Goal: Transaction & Acquisition: Purchase product/service

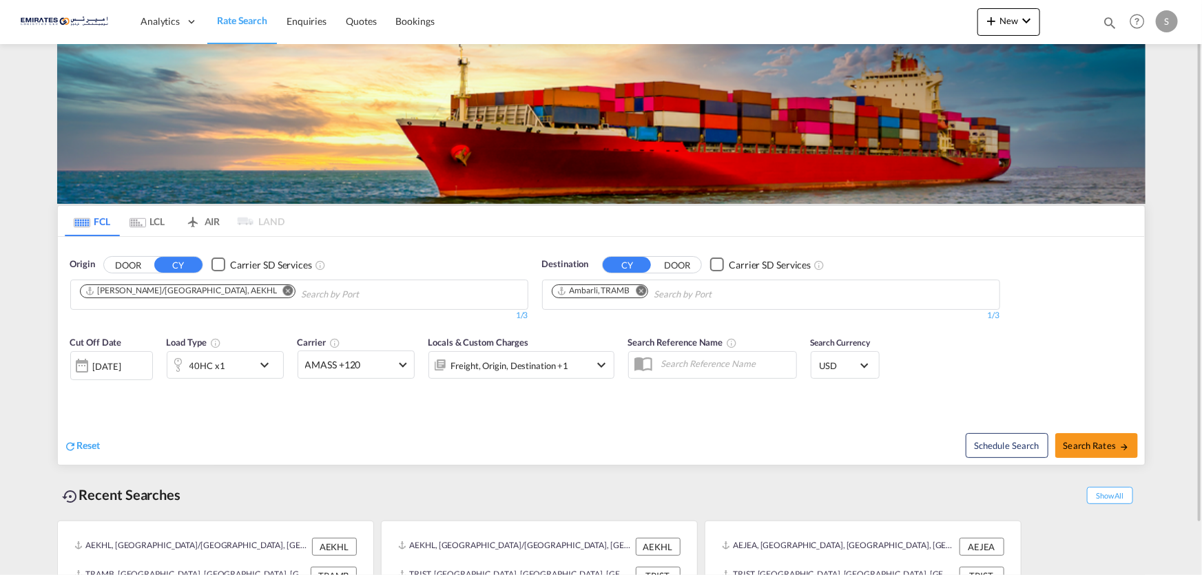
click at [283, 289] on md-icon "Remove" at bounding box center [288, 290] width 10 height 10
click at [183, 295] on body "Analytics Dashboard Rate Search Enquiries Quotes Bookings" at bounding box center [601, 287] width 1202 height 575
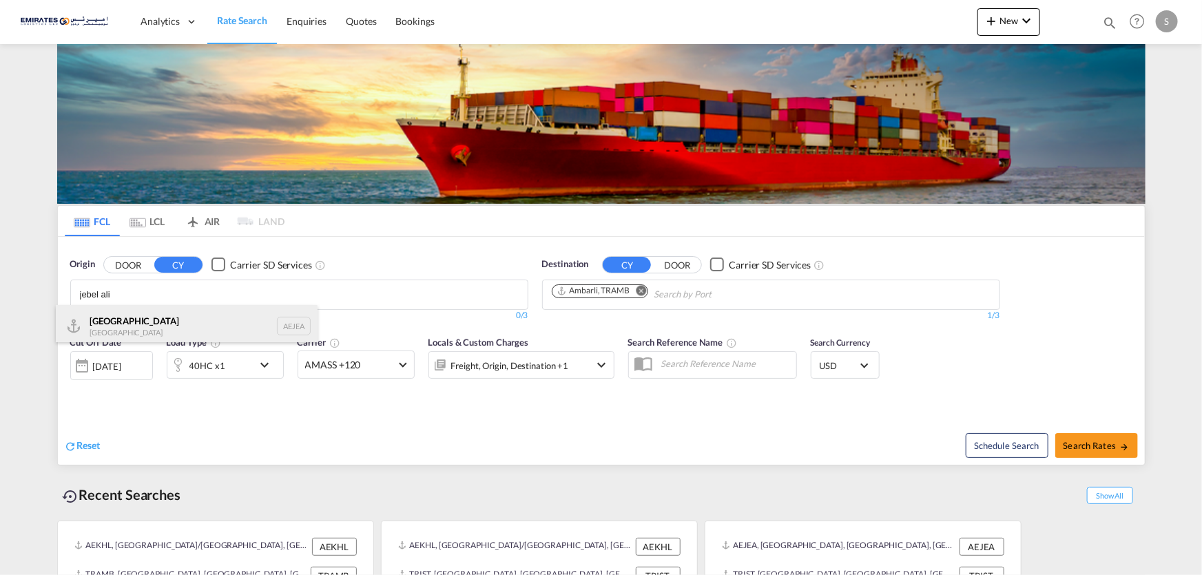
type input "jebel ali"
click at [236, 316] on div "[GEOGRAPHIC_DATA] AEJEA" at bounding box center [187, 325] width 262 height 41
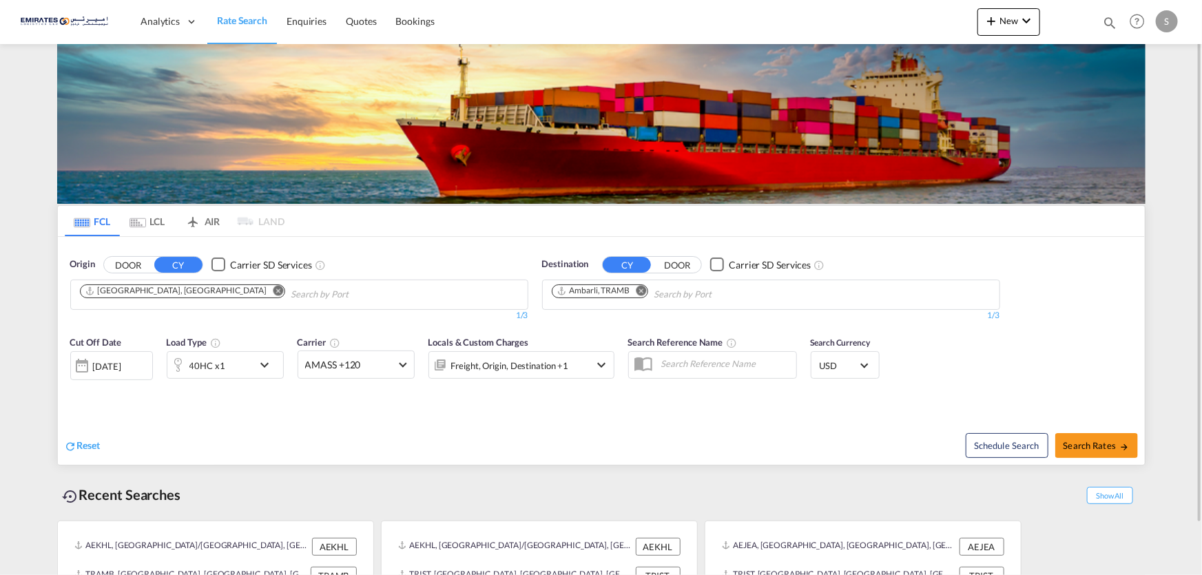
click at [640, 289] on md-icon "Remove" at bounding box center [641, 290] width 10 height 10
click at [580, 287] on body "Analytics Dashboard Rate Search Enquiries Quotes Bookings" at bounding box center [601, 287] width 1202 height 575
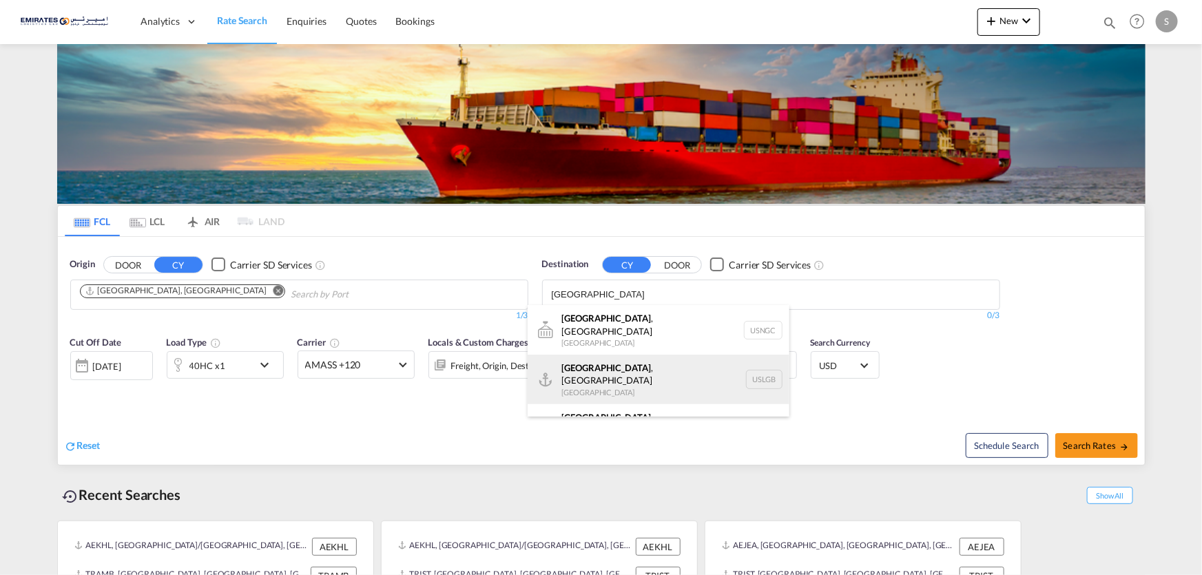
type input "[GEOGRAPHIC_DATA]"
click at [619, 357] on div "[GEOGRAPHIC_DATA] , [GEOGRAPHIC_DATA] [GEOGRAPHIC_DATA] USLGB" at bounding box center [659, 380] width 262 height 50
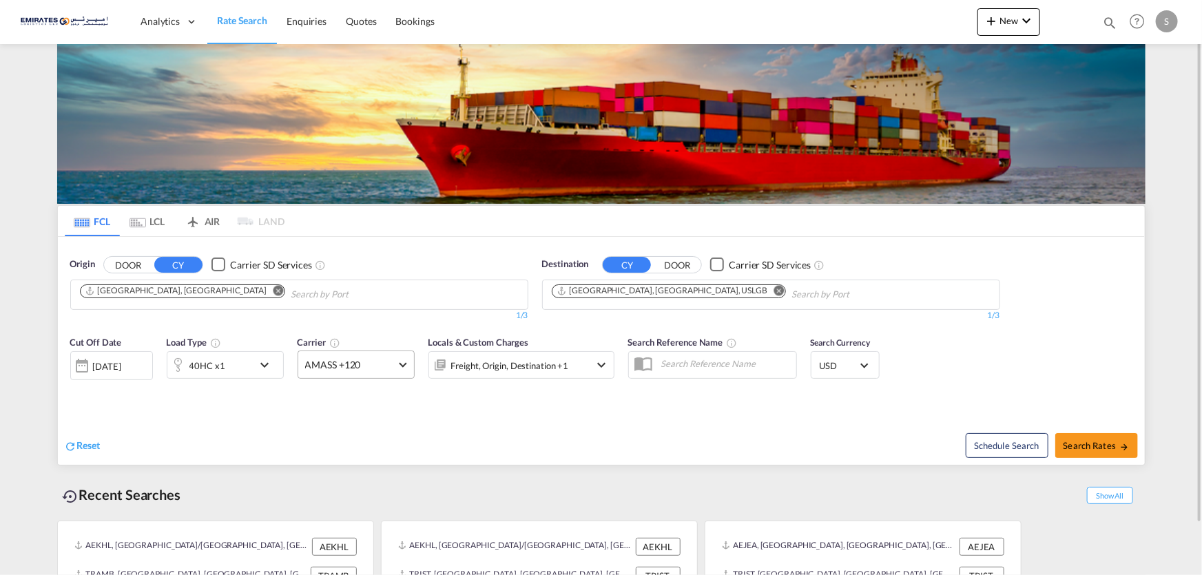
click at [401, 367] on md-select-value "AMASS +120" at bounding box center [356, 364] width 116 height 27
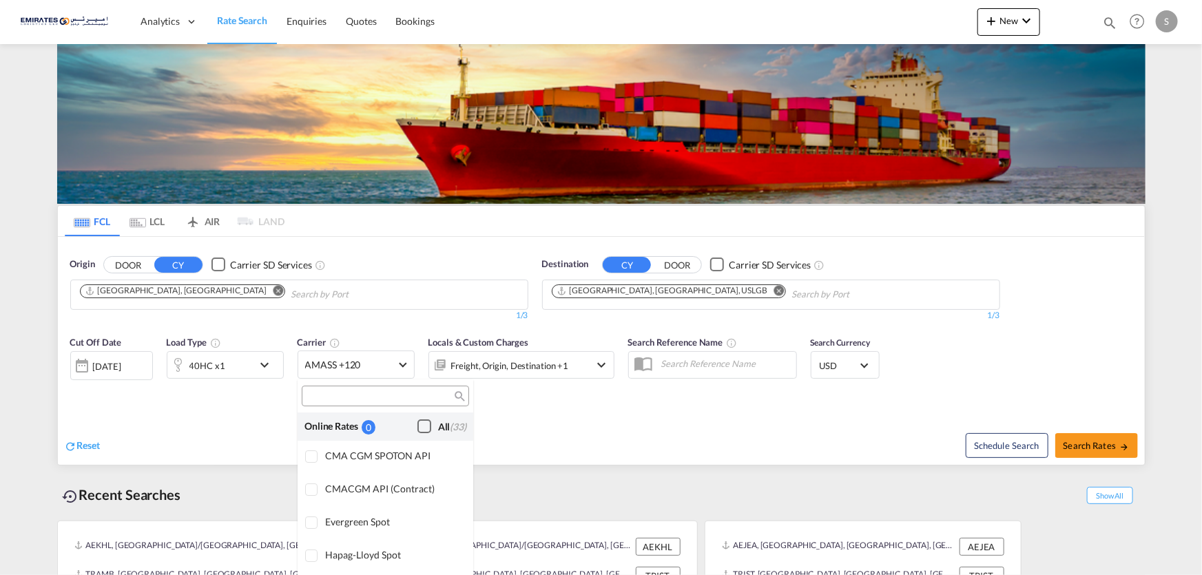
drag, startPoint x: 413, startPoint y: 415, endPoint x: 413, endPoint y: 424, distance: 9.6
click at [418, 420] on div "Checkbox No Ink" at bounding box center [425, 427] width 14 height 14
click at [750, 406] on md-backdrop at bounding box center [601, 287] width 1202 height 575
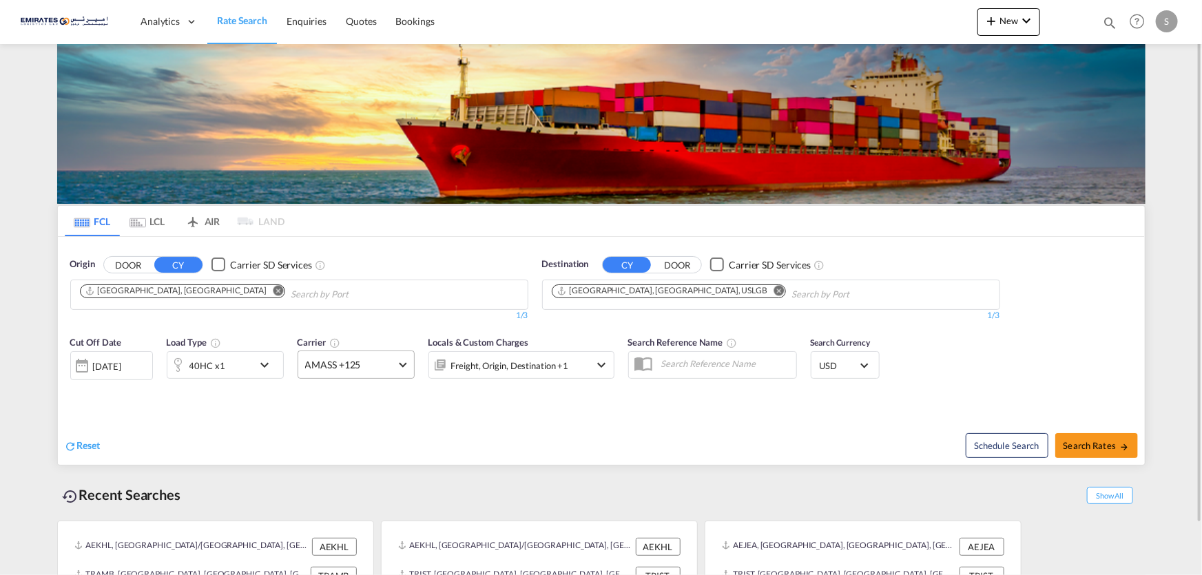
click at [409, 370] on md-select-value "AMASS +125" at bounding box center [356, 364] width 116 height 27
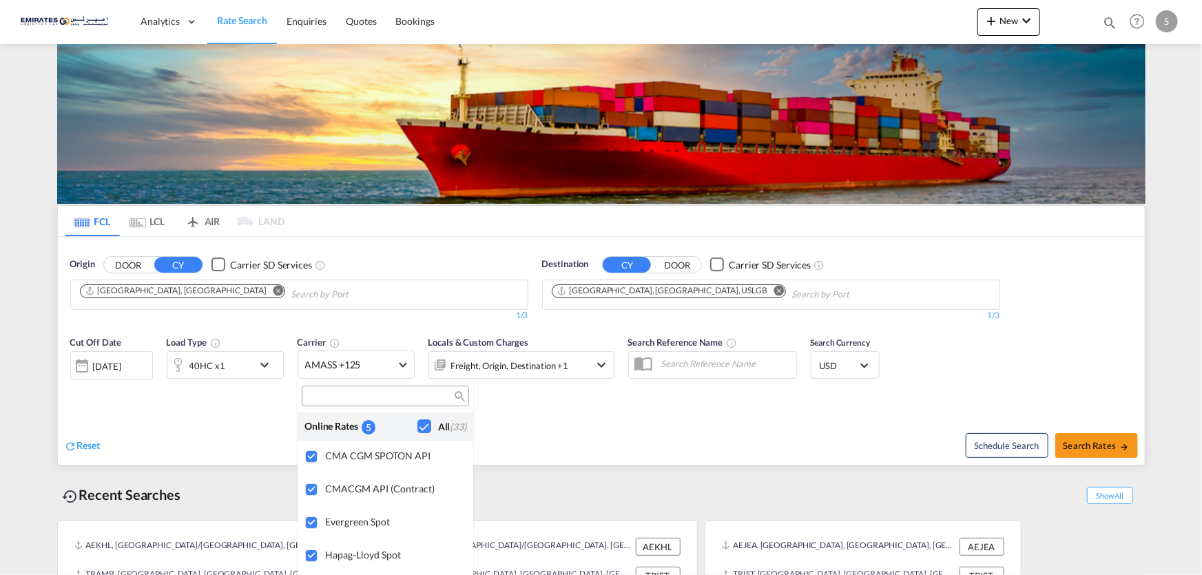
click at [558, 425] on md-backdrop at bounding box center [601, 287] width 1202 height 575
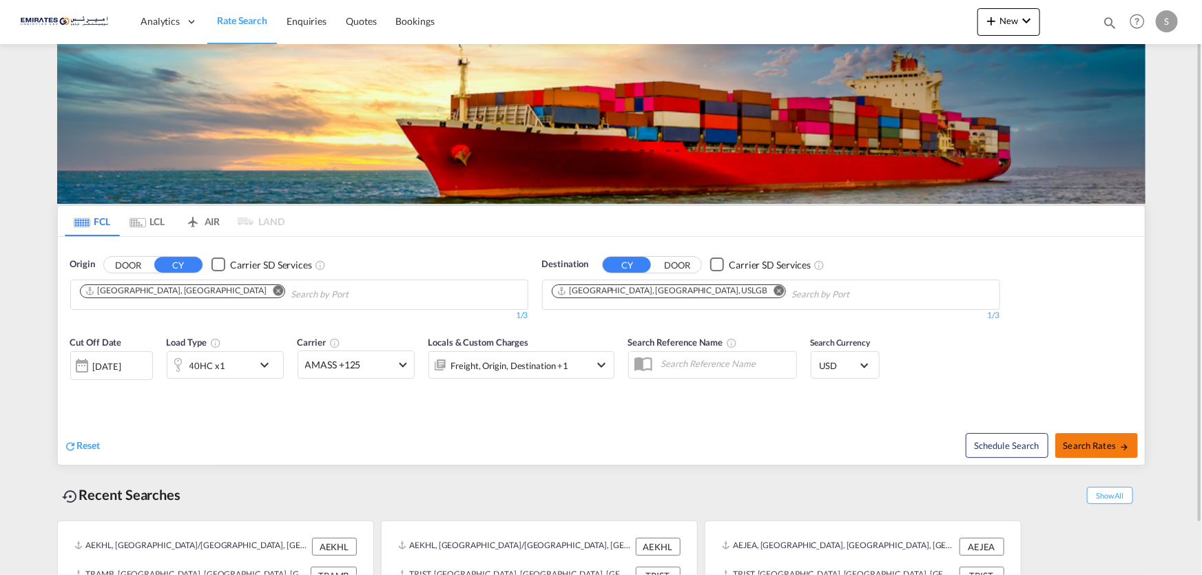
click at [1094, 441] on span "Search Rates" at bounding box center [1097, 445] width 66 height 11
type input "AEJEA to USLGB / [DATE]"
